Goal: Task Accomplishment & Management: Manage account settings

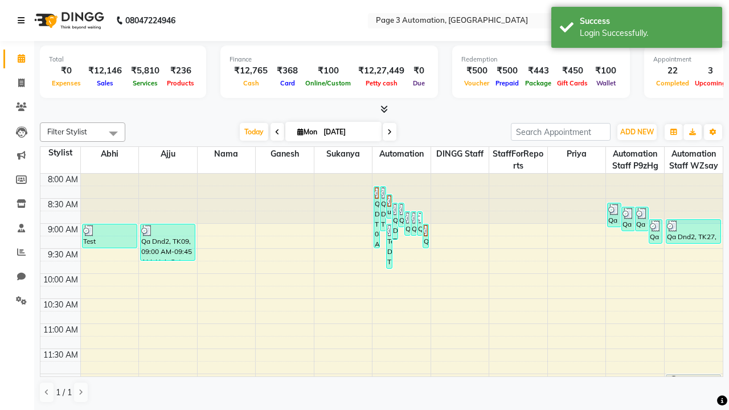
click at [23, 20] on icon at bounding box center [21, 21] width 7 height 8
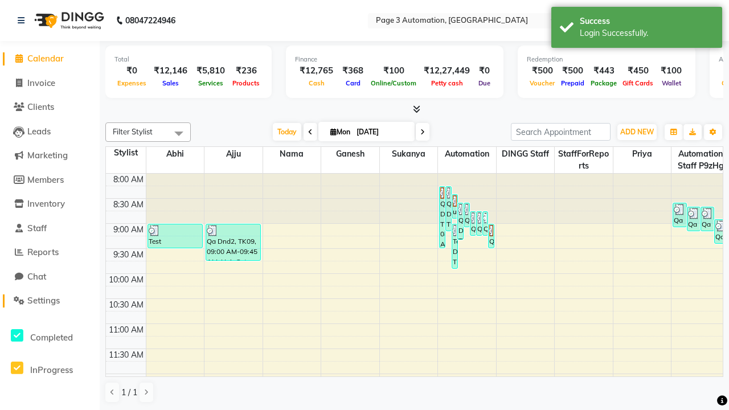
click at [50, 301] on span "Settings" at bounding box center [43, 300] width 32 height 11
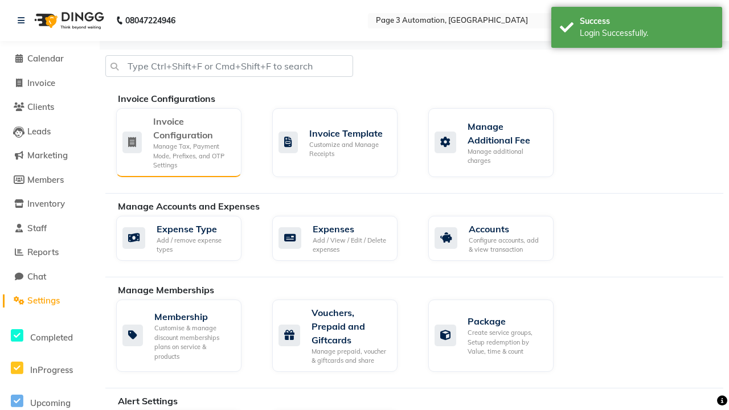
click at [178, 142] on div "Manage Tax, Payment Mode, Prefixes, and OTP Settings" at bounding box center [192, 156] width 79 height 28
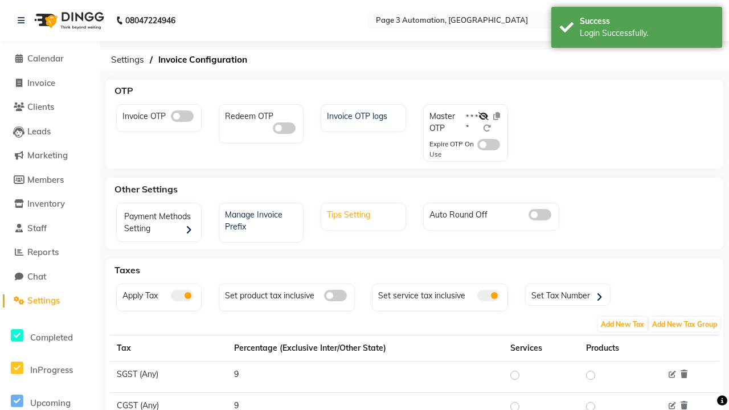
click at [364, 214] on div "Tips Setting" at bounding box center [364, 213] width 81 height 15
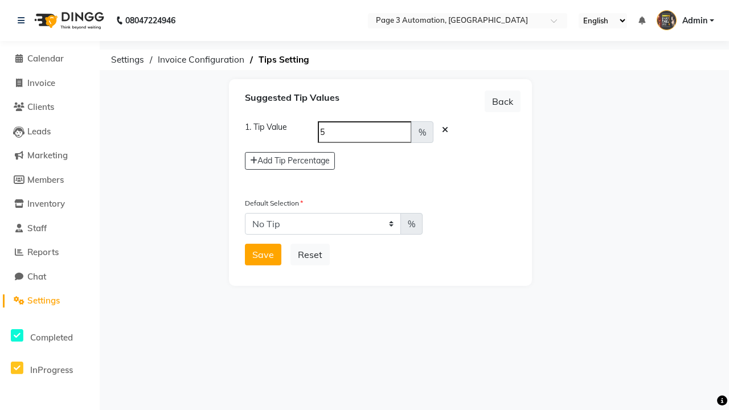
select select "5"
click at [263, 255] on button "Save" at bounding box center [263, 255] width 36 height 22
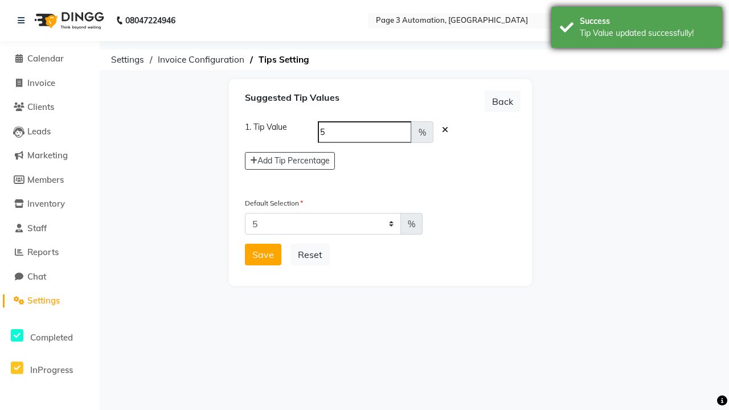
click at [637, 29] on div "Tip Value updated successfully!" at bounding box center [647, 33] width 134 height 12
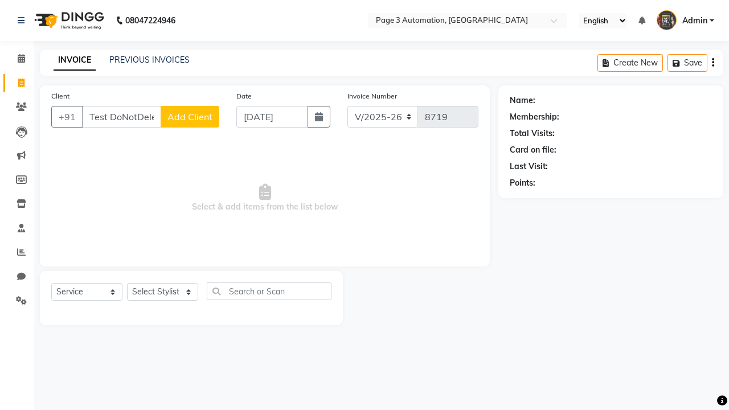
select select "2774"
select select "service"
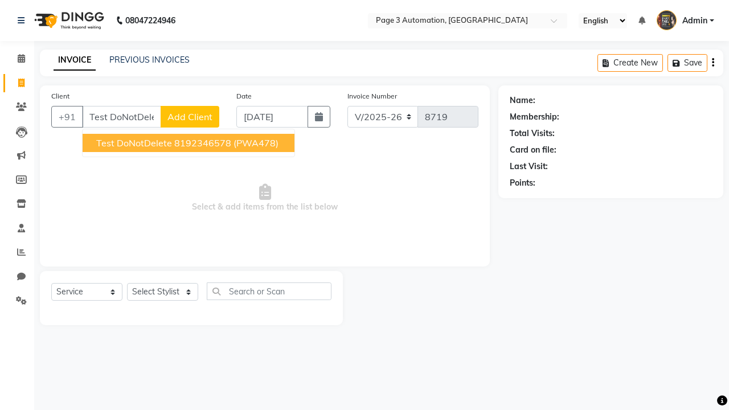
click at [190, 143] on ngb-highlight "8192346578" at bounding box center [202, 142] width 57 height 11
type input "8192346578"
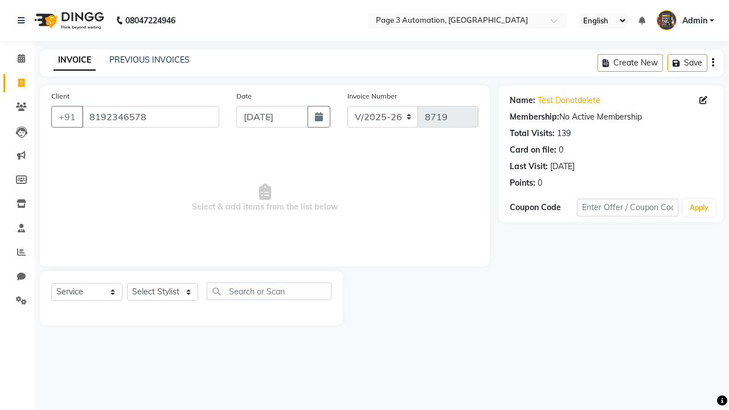
select select "712"
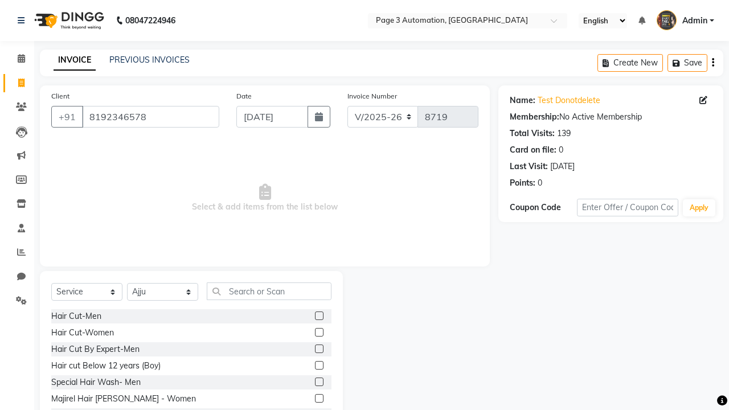
click at [318, 349] on label at bounding box center [319, 349] width 9 height 9
click at [318, 349] on input "checkbox" at bounding box center [318, 349] width 7 height 7
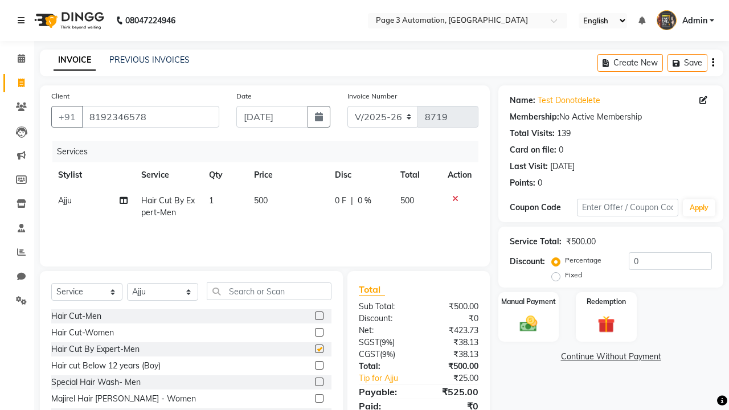
click at [23, 20] on icon at bounding box center [21, 21] width 7 height 8
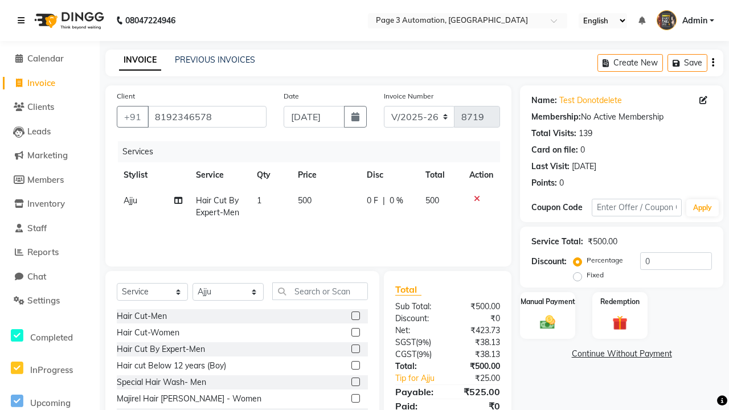
checkbox input "false"
click at [50, 301] on span "Settings" at bounding box center [43, 300] width 32 height 11
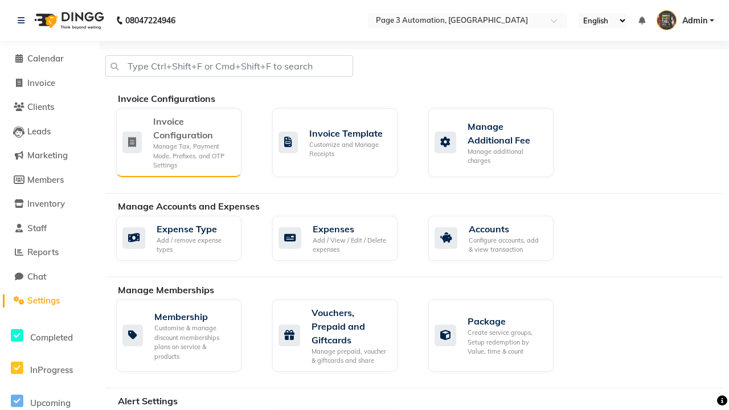
click at [178, 142] on div "Manage Tax, Payment Mode, Prefixes, and OTP Settings" at bounding box center [192, 156] width 79 height 28
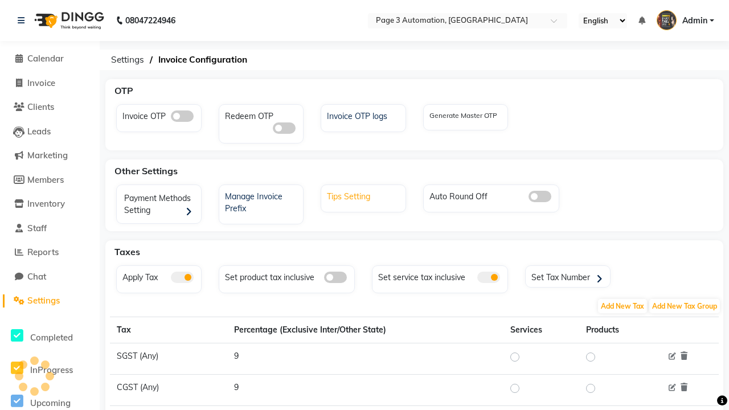
click at [364, 195] on div "Tips Setting" at bounding box center [364, 195] width 81 height 15
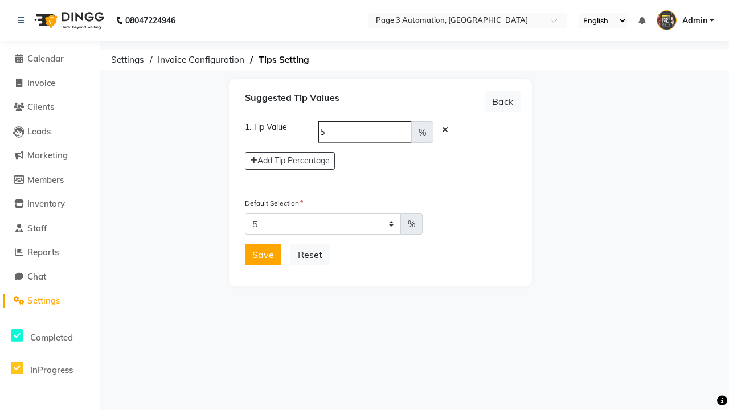
select select "0"
click at [263, 255] on button "Save" at bounding box center [263, 255] width 36 height 22
